Goal: Task Accomplishment & Management: Manage account settings

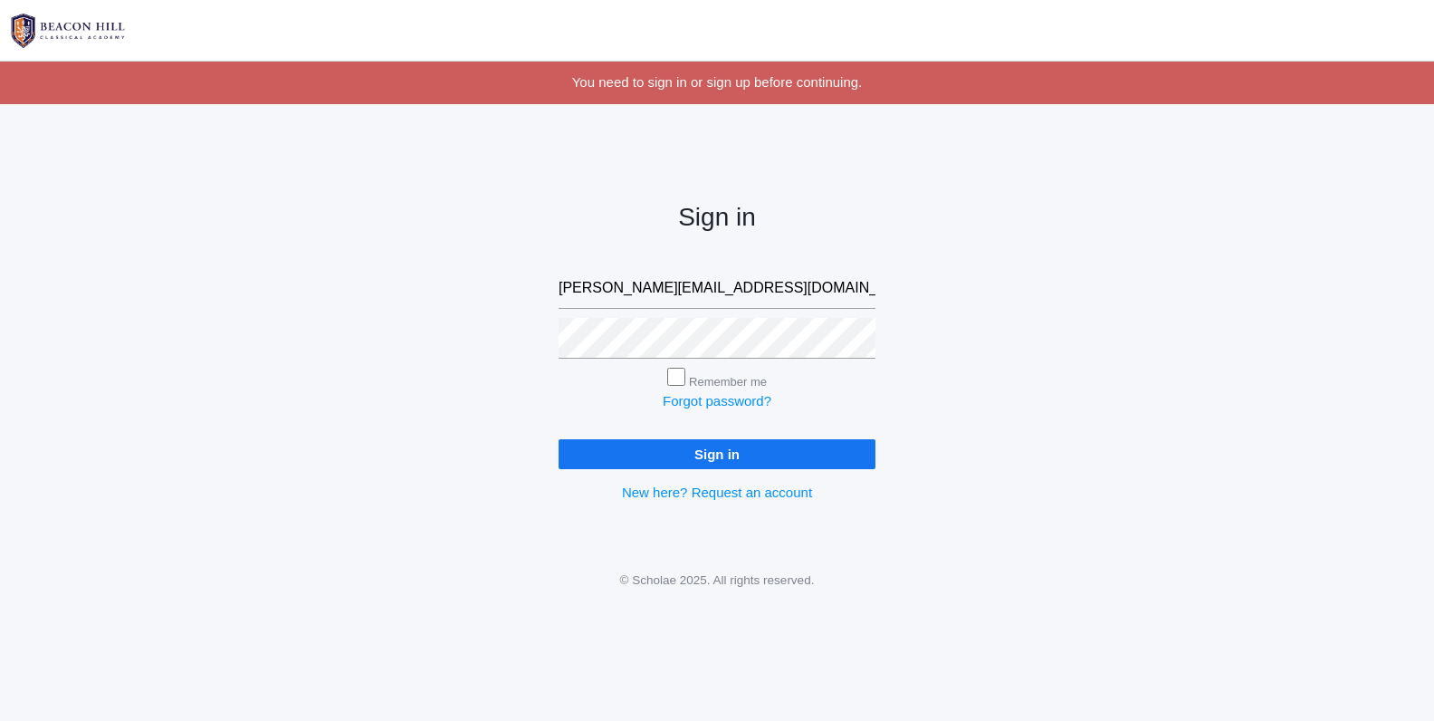
type input "[PERSON_NAME][EMAIL_ADDRESS][DOMAIN_NAME]"
click at [758, 452] on input "Sign in" at bounding box center [717, 454] width 317 height 30
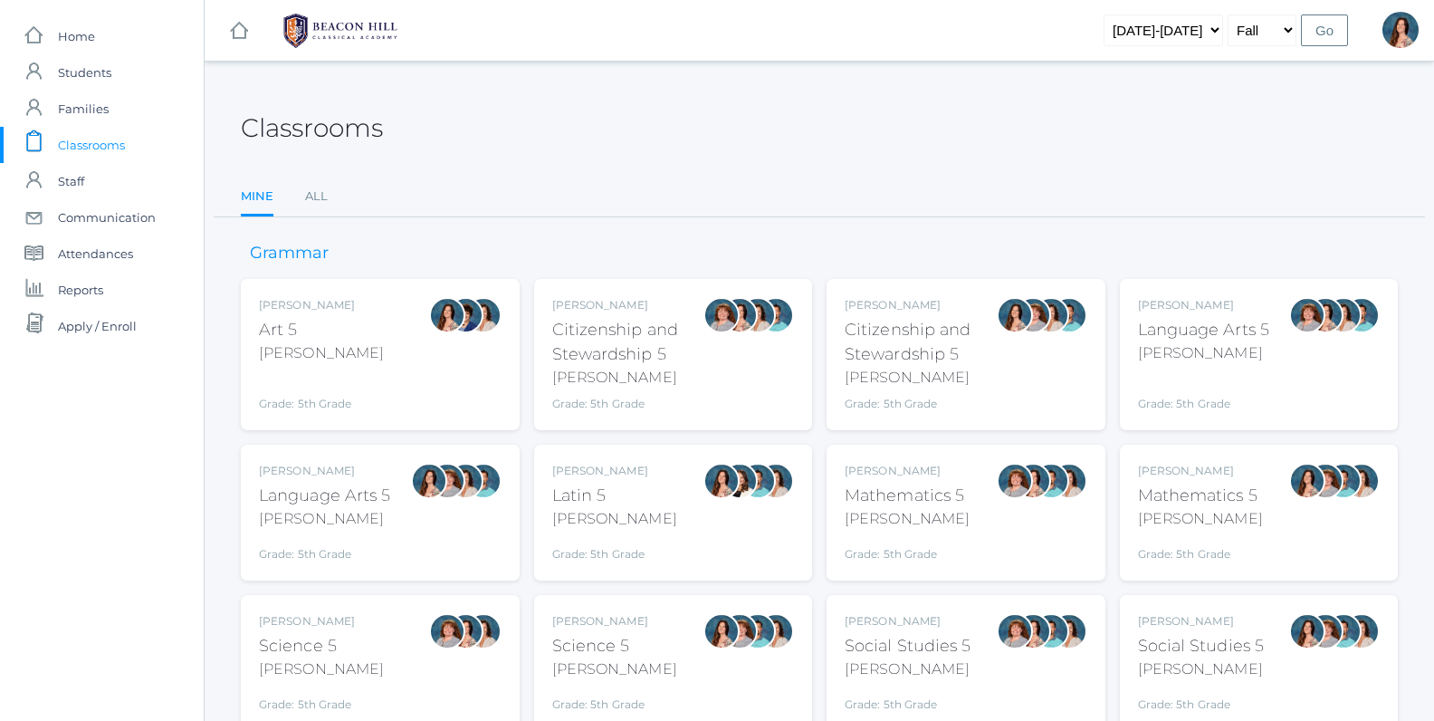
click at [361, 521] on div "[PERSON_NAME]" at bounding box center [325, 519] width 132 height 22
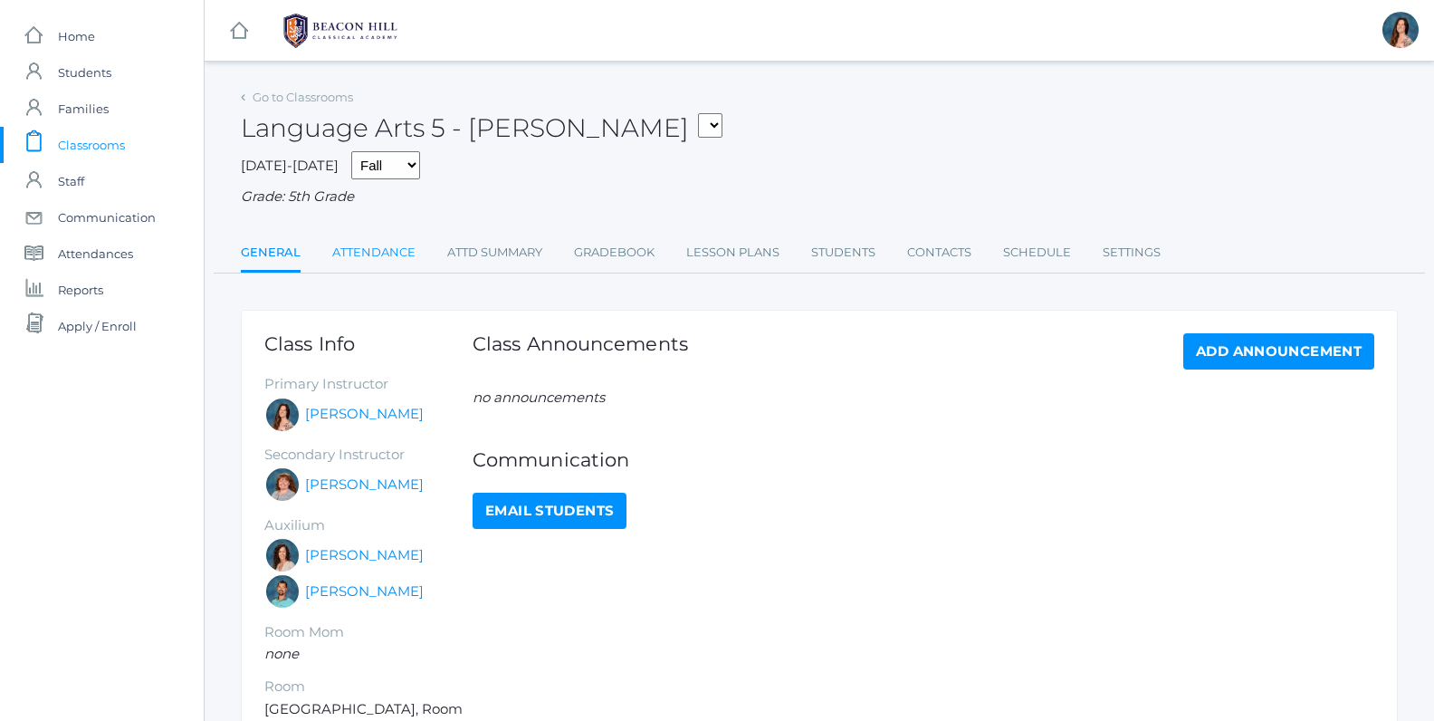
click at [392, 253] on link "Attendance" at bounding box center [373, 252] width 83 height 36
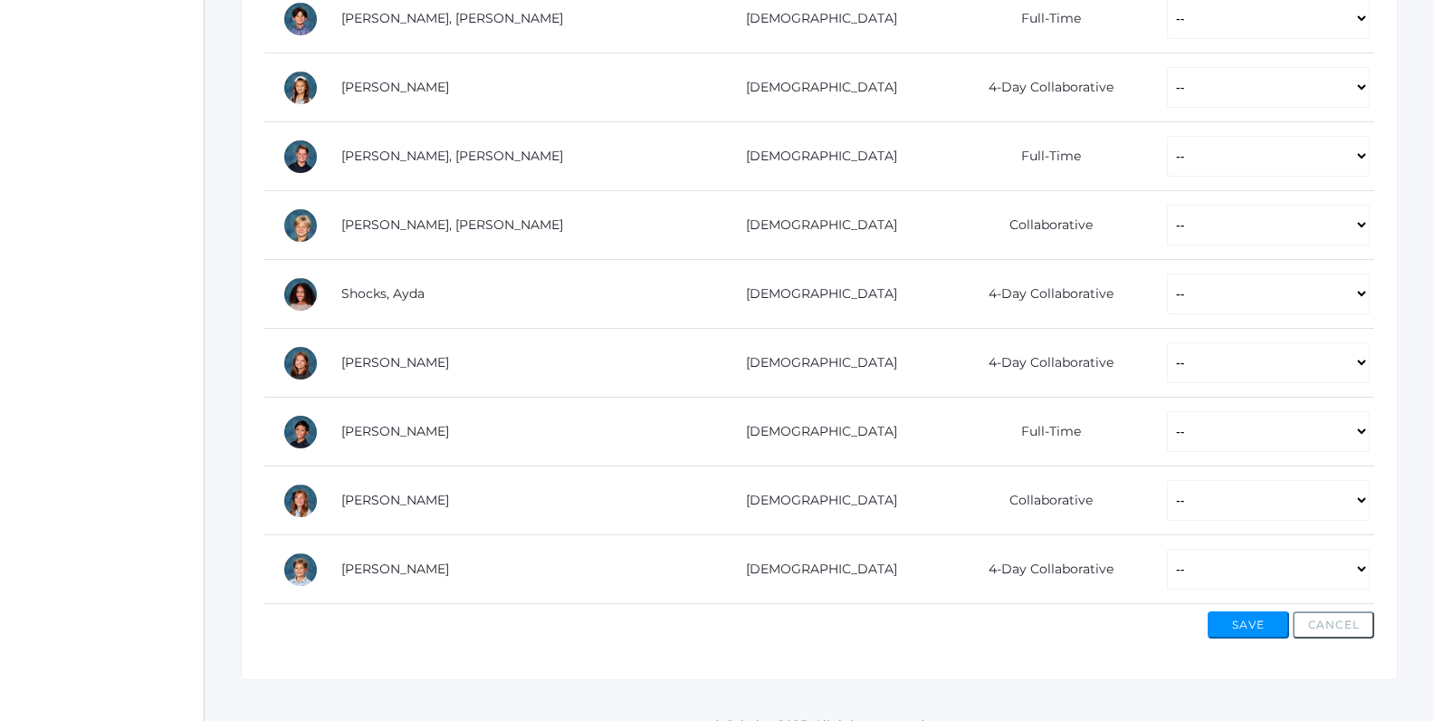
scroll to position [1225, 0]
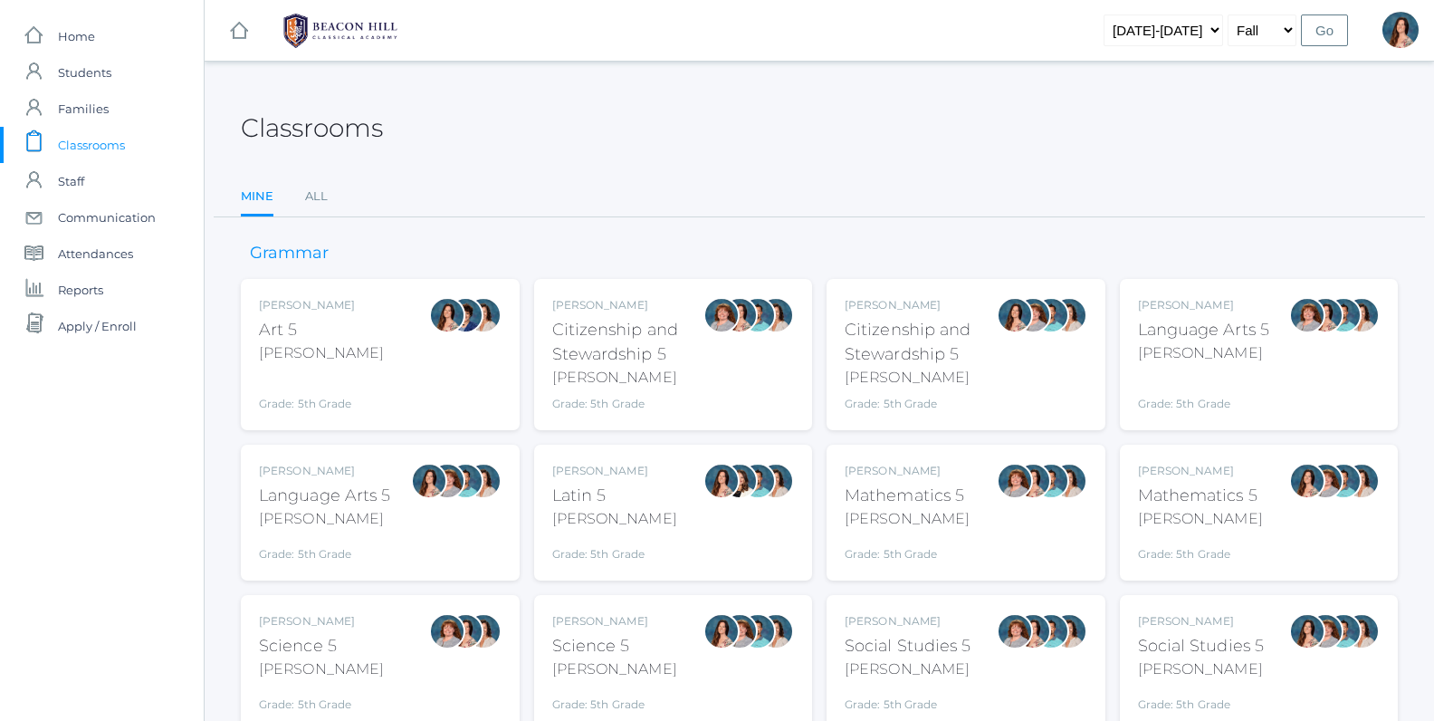
click at [334, 650] on div "Science 5" at bounding box center [321, 646] width 125 height 24
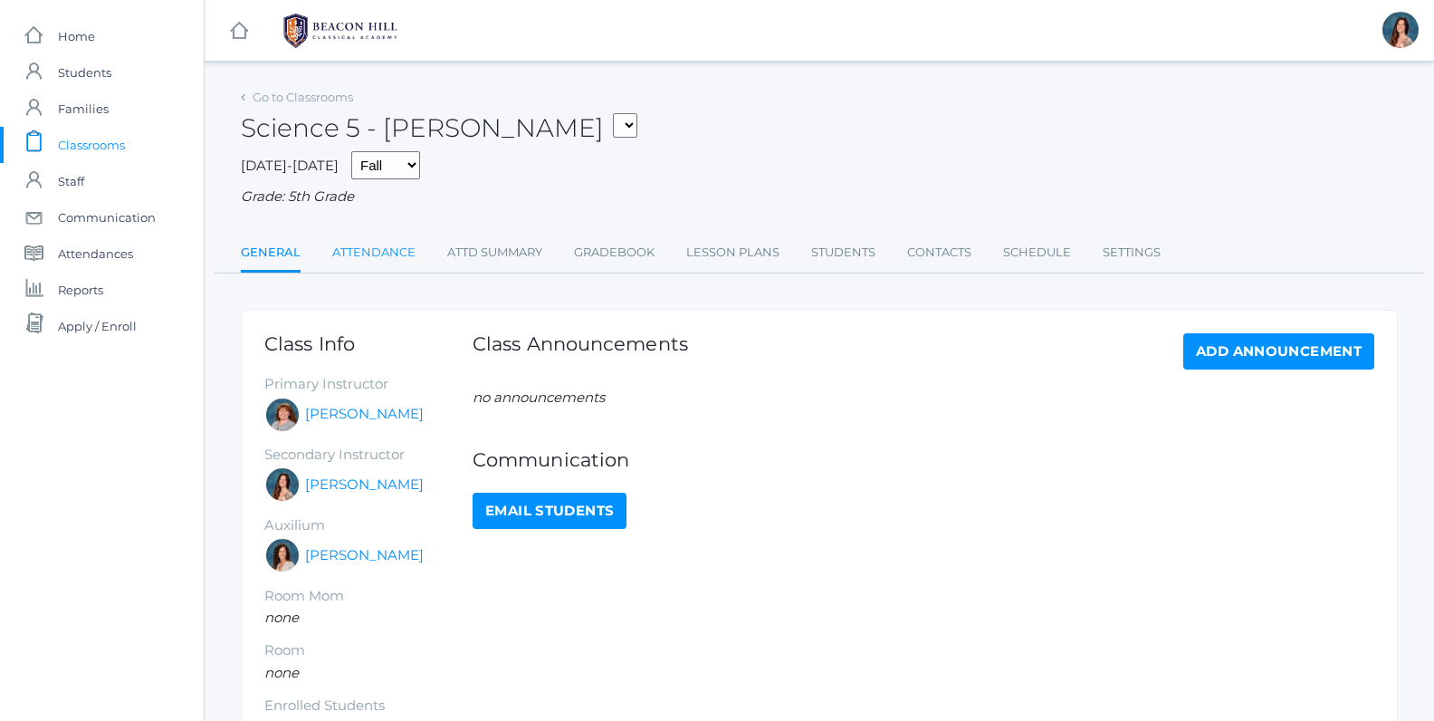
click at [375, 247] on link "Attendance" at bounding box center [373, 252] width 83 height 36
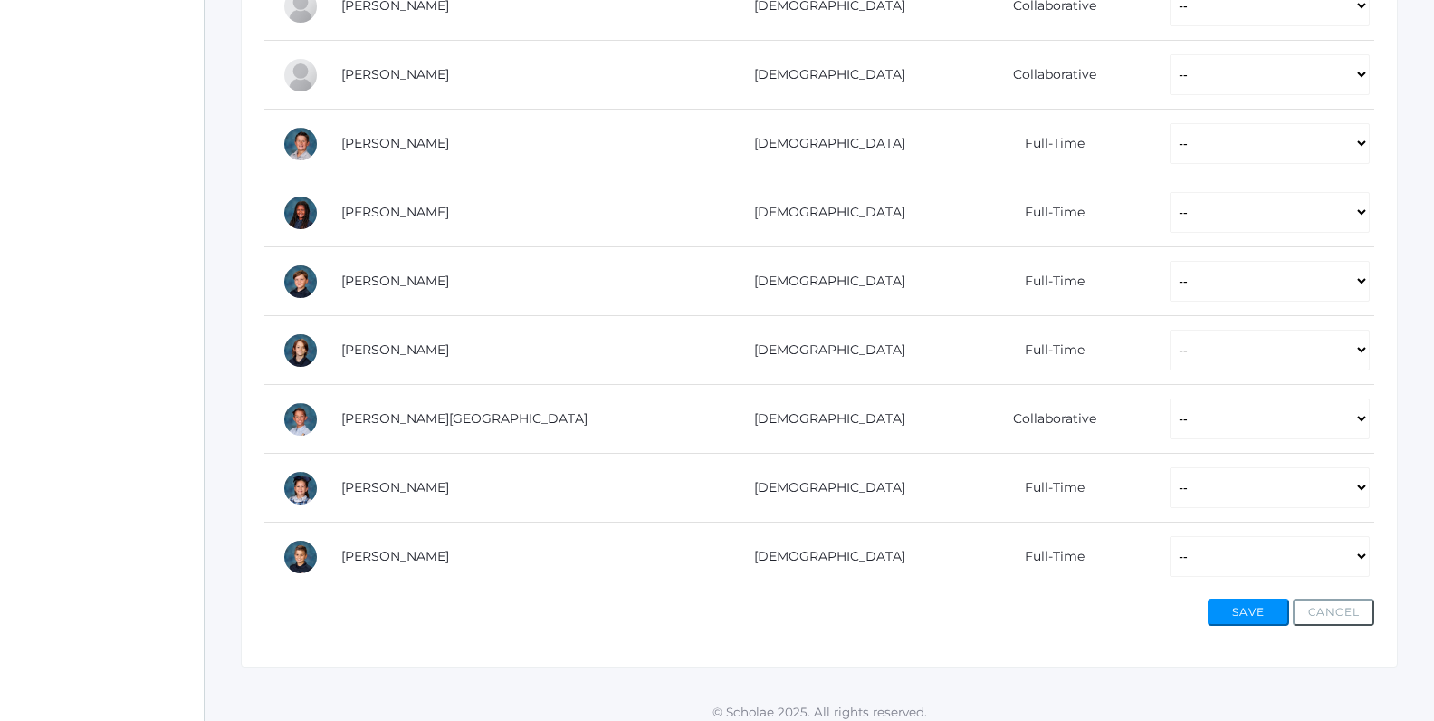
scroll to position [1032, 0]
